Goal: Task Accomplishment & Management: Manage account settings

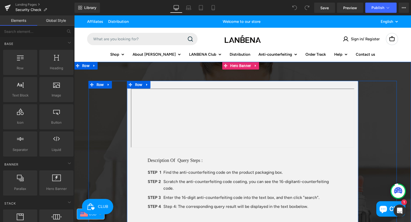
click at [180, 85] on div "Text Block Description Of Query Steps : Heading STEP 1 Text Block Find the anti…" at bounding box center [242, 197] width 231 height 233
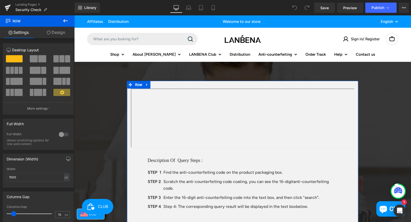
click at [56, 32] on link "Design" at bounding box center [55, 33] width 37 height 12
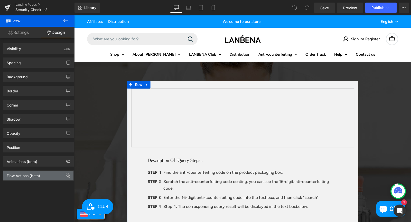
click at [33, 180] on div "Flow Actions (beta)" at bounding box center [38, 176] width 70 height 10
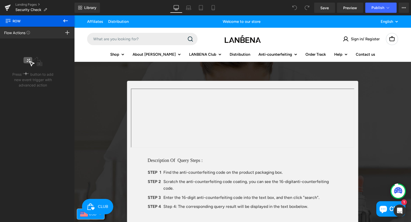
click at [68, 20] on icon at bounding box center [65, 21] width 6 height 6
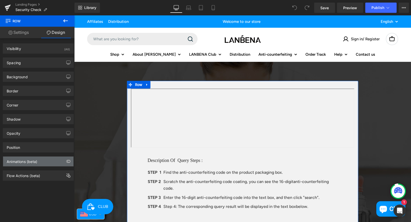
click at [22, 161] on div "Animations (beta)" at bounding box center [22, 160] width 31 height 7
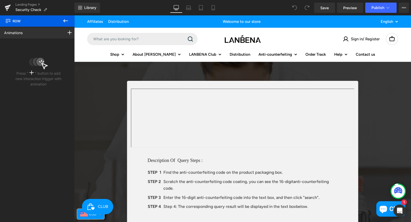
click at [67, 22] on icon at bounding box center [65, 21] width 6 height 6
type input "100"
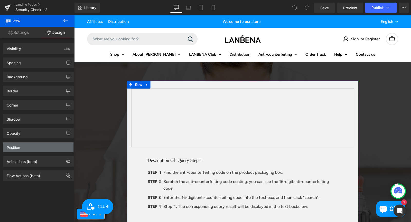
click at [27, 147] on div "Position" at bounding box center [38, 148] width 70 height 10
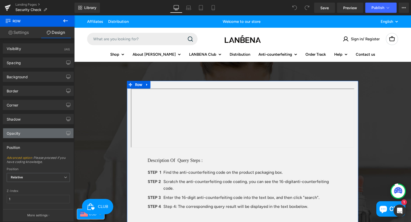
click at [13, 131] on div "Opacity" at bounding box center [14, 131] width 14 height 7
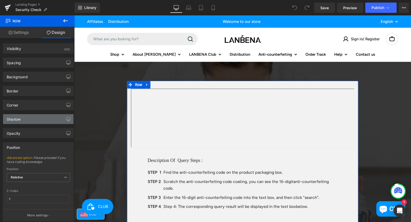
click at [18, 120] on div "Shadow" at bounding box center [14, 117] width 14 height 7
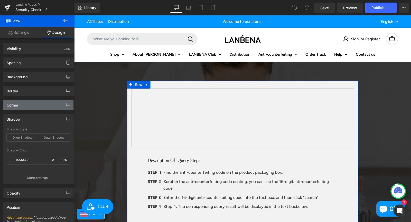
click at [22, 106] on div "Corner" at bounding box center [38, 105] width 70 height 10
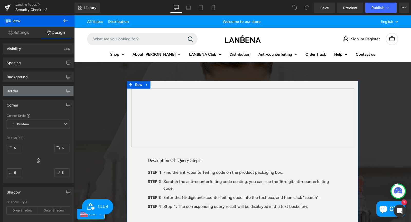
click at [22, 91] on div "Border" at bounding box center [38, 91] width 70 height 10
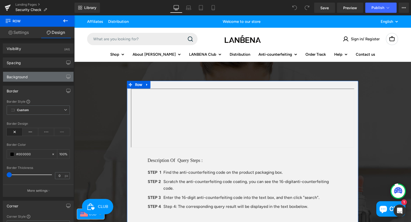
click at [25, 80] on div "Background" at bounding box center [38, 77] width 70 height 10
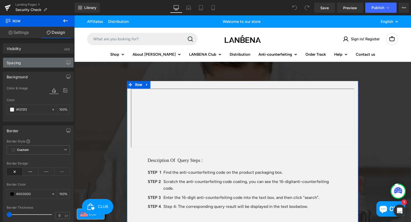
click at [25, 65] on div "Spacing" at bounding box center [38, 63] width 70 height 10
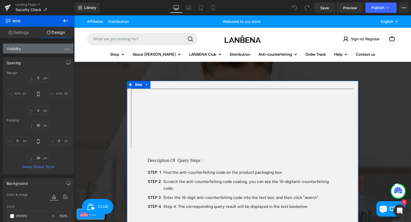
click at [29, 49] on div "Visibility (All)" at bounding box center [38, 49] width 70 height 10
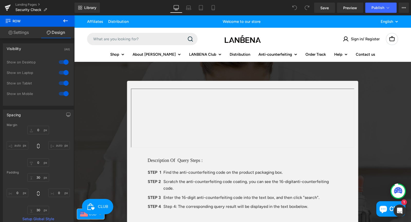
click at [65, 20] on icon at bounding box center [65, 21] width 6 height 6
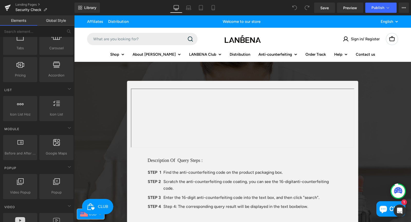
scroll to position [77, 0]
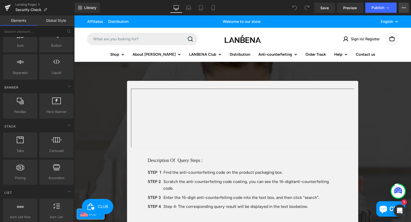
click at [403, 8] on icon at bounding box center [404, 8] width 4 height 4
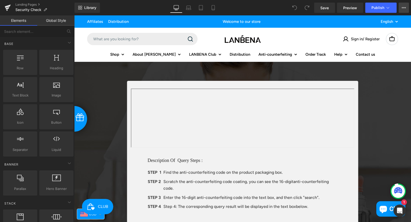
click at [402, 5] on button "View Live Page View with current Template Save Template to Library Schedule Pub…" at bounding box center [404, 8] width 10 height 10
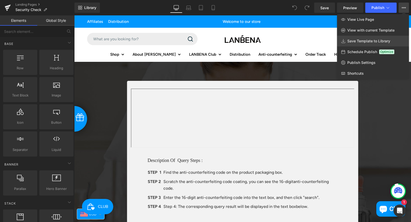
click at [367, 42] on span "Save Template to Library" at bounding box center [368, 41] width 43 height 5
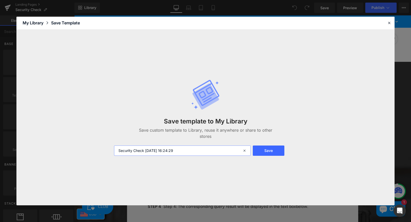
click at [190, 152] on input "Security Check [DATE] 16:24:29" at bounding box center [182, 151] width 137 height 10
click at [199, 148] on input "Security Check [DATE] 16:24:29" at bounding box center [182, 151] width 137 height 10
drag, startPoint x: 186, startPoint y: 151, endPoint x: 106, endPoint y: 150, distance: 80.2
click at [106, 150] on div "Save template to My Library Save custom template to Library, reuse it anywhere …" at bounding box center [205, 118] width 378 height 176
click at [276, 152] on button "Save" at bounding box center [269, 151] width 32 height 10
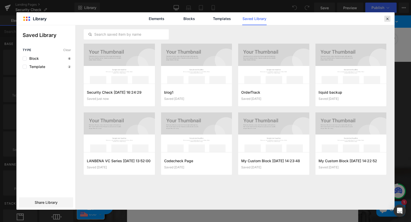
click at [388, 19] on icon at bounding box center [387, 18] width 5 height 5
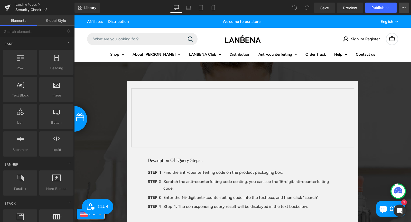
click at [406, 8] on button "View Live Page View with current Template Save Template to Library Schedule Pub…" at bounding box center [404, 8] width 10 height 10
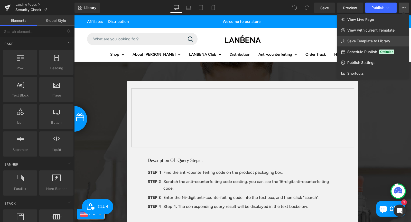
click at [353, 40] on span "Save Template to Library" at bounding box center [368, 41] width 43 height 5
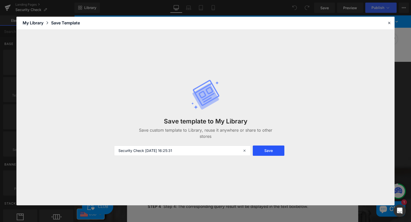
click at [280, 152] on button "Save" at bounding box center [269, 151] width 32 height 10
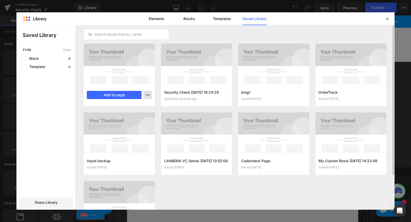
click at [149, 94] on icon "button" at bounding box center [148, 95] width 4 height 4
click at [149, 94] on div at bounding box center [205, 117] width 378 height 185
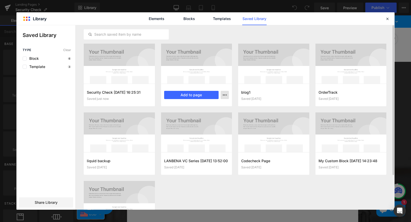
click at [226, 96] on icon "button" at bounding box center [225, 95] width 4 height 4
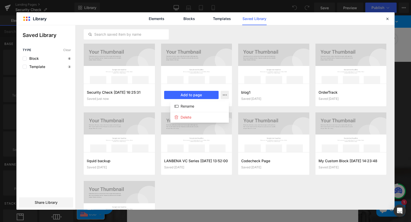
click at [226, 95] on div at bounding box center [205, 117] width 378 height 185
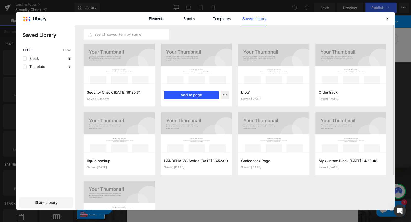
click at [196, 94] on button "Add to page" at bounding box center [191, 95] width 55 height 8
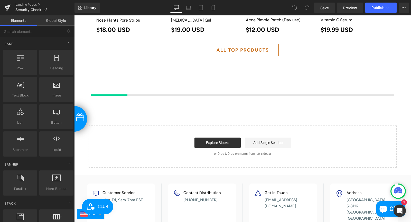
scroll to position [896, 0]
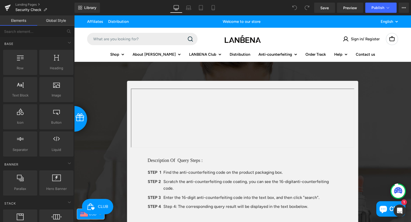
click at [125, 5] on div "Library Desktop Desktop Laptop Tablet Mobile Save Preview Publish Scheduled Vie…" at bounding box center [243, 8] width 337 height 10
click at [405, 7] on icon at bounding box center [404, 8] width 4 height 4
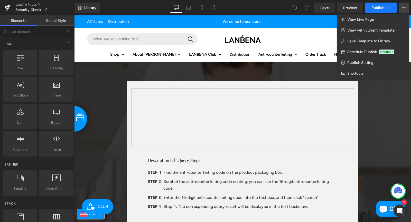
click at [388, 6] on icon at bounding box center [387, 7] width 5 height 5
click at [402, 7] on icon at bounding box center [404, 8] width 4 height 4
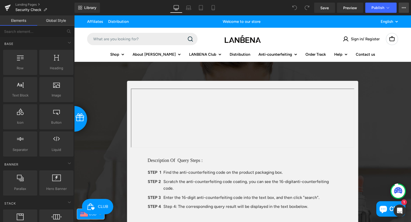
click at [408, 8] on button "View Live Page View with current Template Save Template to Library Schedule Pub…" at bounding box center [404, 8] width 10 height 10
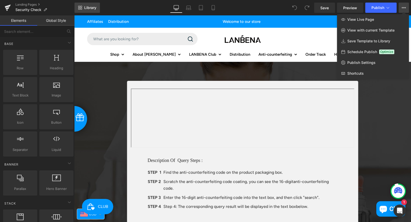
click at [82, 7] on link "Library" at bounding box center [87, 8] width 25 height 10
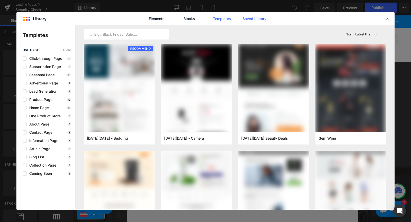
click at [254, 19] on link "Saved Library" at bounding box center [254, 18] width 24 height 13
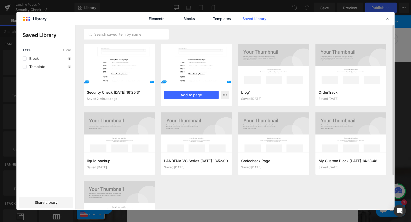
drag, startPoint x: 128, startPoint y: 72, endPoint x: 188, endPoint y: 53, distance: 62.7
drag, startPoint x: 188, startPoint y: 53, endPoint x: 159, endPoint y: 107, distance: 61.4
click at [159, 107] on div "Security Check [DATE] 16:25:31 Saved 2 minutes ago Add to page Security Check […" at bounding box center [235, 147] width 303 height 206
click at [224, 95] on icon "button" at bounding box center [225, 95] width 4 height 4
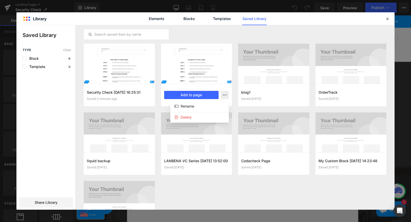
click at [225, 95] on div at bounding box center [205, 117] width 378 height 185
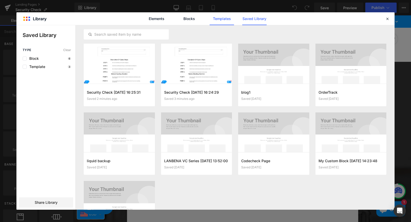
click at [226, 19] on link "Templates" at bounding box center [222, 18] width 24 height 13
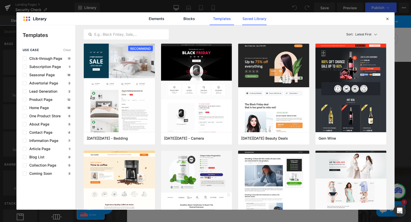
click at [255, 17] on link "Saved Library" at bounding box center [254, 18] width 24 height 13
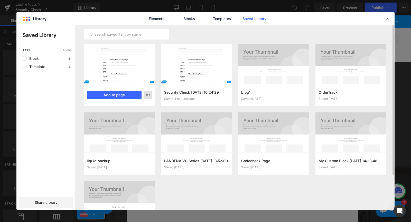
click at [148, 95] on icon "button" at bounding box center [148, 95] width 4 height 4
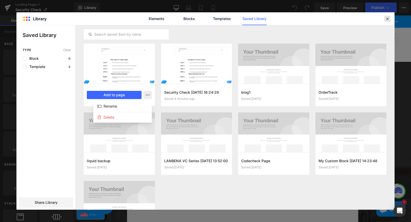
click at [388, 20] on icon at bounding box center [387, 18] width 5 height 5
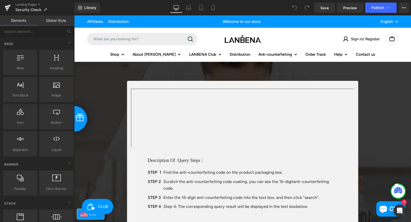
click at [61, 20] on link "Global Style" at bounding box center [55, 20] width 37 height 10
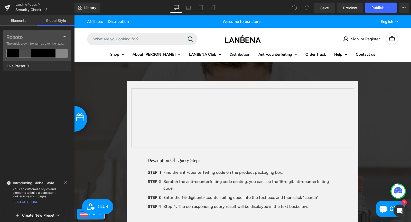
click at [24, 22] on link "Elements" at bounding box center [18, 20] width 37 height 10
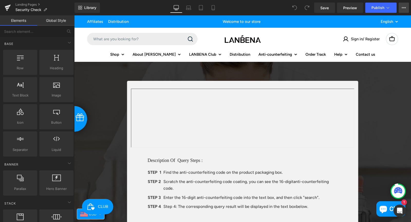
click at [407, 8] on button "View Live Page View with current Template Save Template to Library Schedule Pub…" at bounding box center [404, 8] width 10 height 10
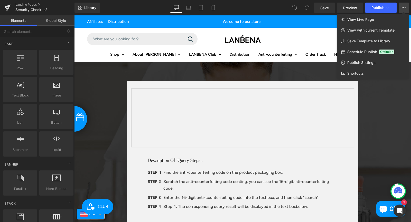
click at [406, 7] on button "View Live Page View with current Template Save Template to Library Schedule Pub…" at bounding box center [404, 8] width 10 height 10
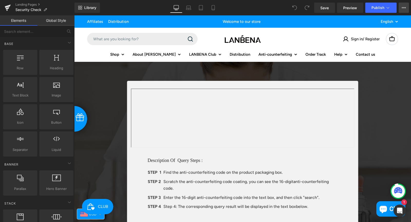
click at [406, 7] on button "View Live Page View with current Template Save Template to Library Schedule Pub…" at bounding box center [404, 8] width 10 height 10
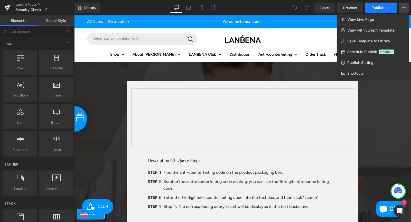
click at [389, 7] on icon at bounding box center [388, 8] width 3 height 2
drag, startPoint x: 120, startPoint y: 3, endPoint x: 57, endPoint y: 0, distance: 63.1
click at [120, 3] on div "Library Desktop Desktop Laptop Tablet Mobile Save Preview Publish Scheduled Vie…" at bounding box center [243, 8] width 337 height 10
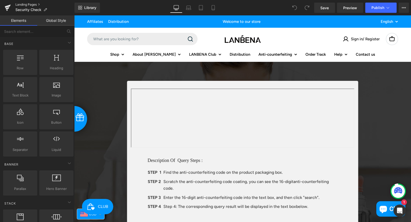
click at [35, 3] on link "Landing Pages" at bounding box center [44, 5] width 59 height 4
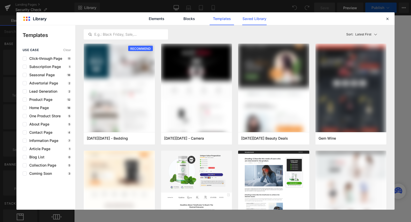
click at [257, 20] on link "Saved Library" at bounding box center [254, 18] width 24 height 13
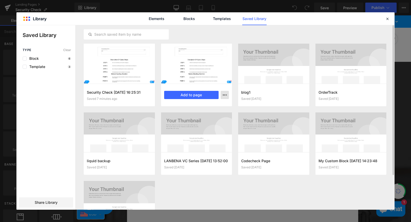
click at [225, 96] on icon "button" at bounding box center [225, 95] width 4 height 4
click at [194, 105] on p "Rename" at bounding box center [188, 106] width 14 height 5
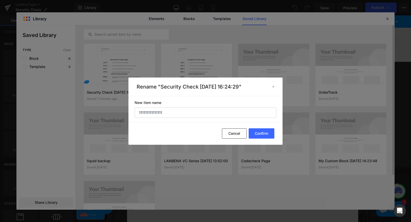
drag, startPoint x: 166, startPoint y: 114, endPoint x: 119, endPoint y: 111, distance: 47.3
click at [119, 111] on div "Rename "Security Check 2025-10-15 16:24:29" New item name 111111111111111 Confi…" at bounding box center [205, 111] width 411 height 222
type input "111111111111111"
click at [259, 130] on button "Confirm" at bounding box center [262, 133] width 26 height 10
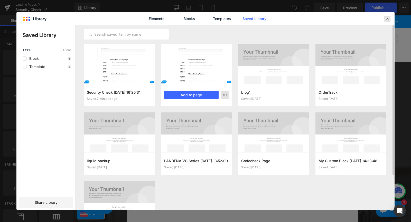
drag, startPoint x: 387, startPoint y: 19, endPoint x: 309, endPoint y: 3, distance: 79.8
click at [387, 19] on icon at bounding box center [387, 18] width 5 height 5
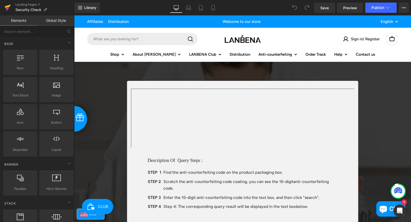
click at [8, 6] on icon at bounding box center [8, 6] width 6 height 3
